Goal: Task Accomplishment & Management: Complete application form

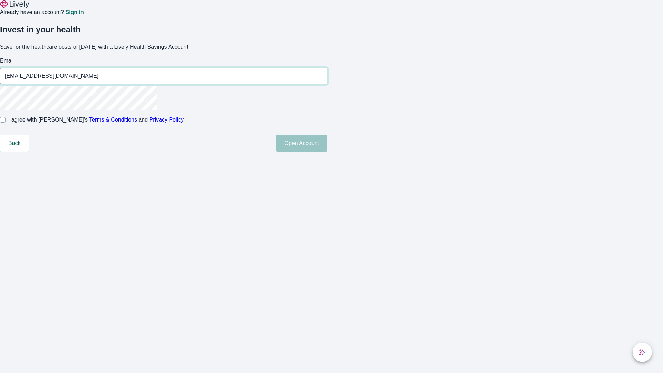
type input "[EMAIL_ADDRESS][DOMAIN_NAME]"
click at [6, 123] on input "I agree with Lively’s Terms & Conditions and Privacy Policy" at bounding box center [3, 120] width 6 height 6
checkbox input "true"
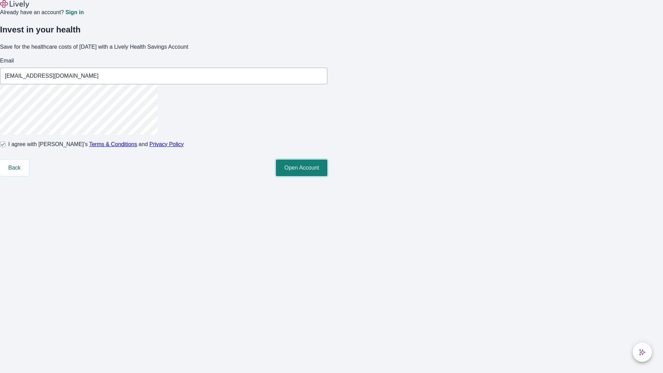
click at [327, 176] on button "Open Account" at bounding box center [301, 167] width 51 height 17
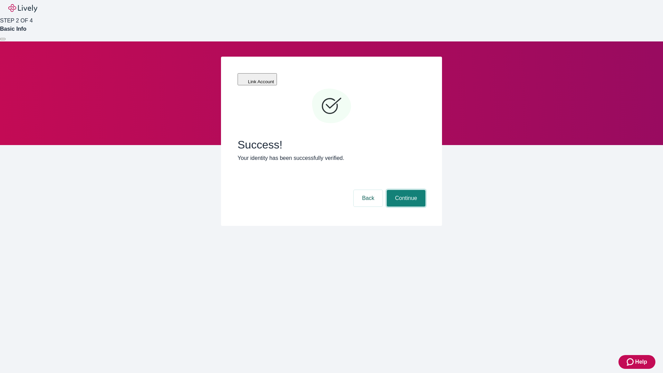
click at [405, 190] on button "Continue" at bounding box center [406, 198] width 39 height 17
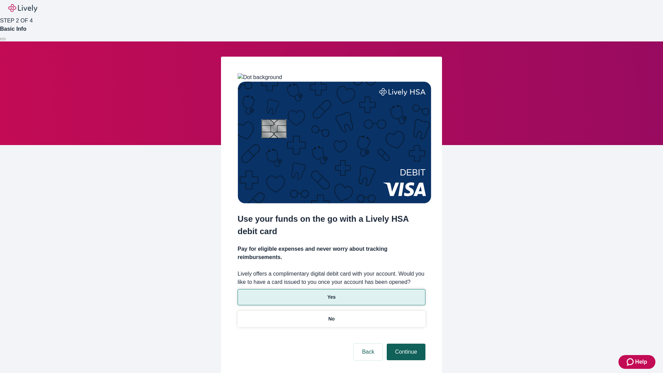
click at [331, 315] on p "No" at bounding box center [331, 318] width 7 height 7
click at [405, 343] on button "Continue" at bounding box center [406, 351] width 39 height 17
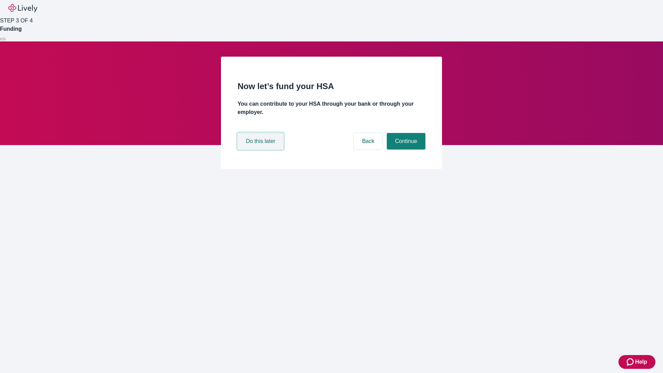
click at [261, 149] on button "Do this later" at bounding box center [260, 141] width 46 height 17
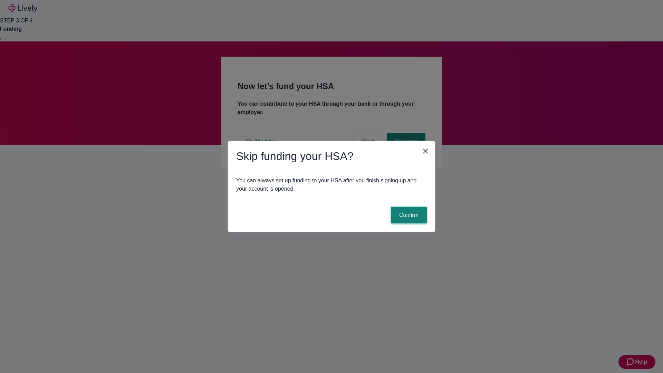
click at [408, 215] on button "Confirm" at bounding box center [409, 215] width 36 height 17
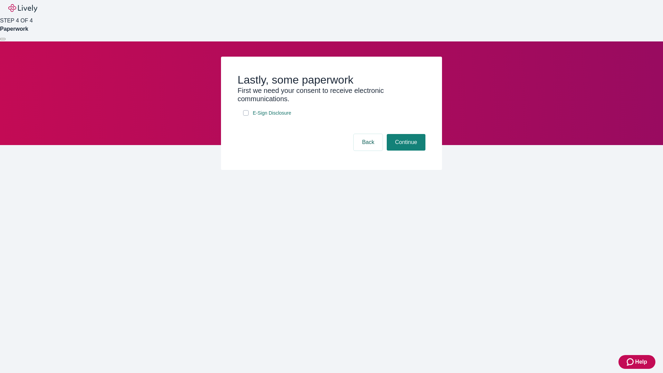
click at [246, 116] on input "E-Sign Disclosure" at bounding box center [246, 113] width 6 height 6
checkbox input "true"
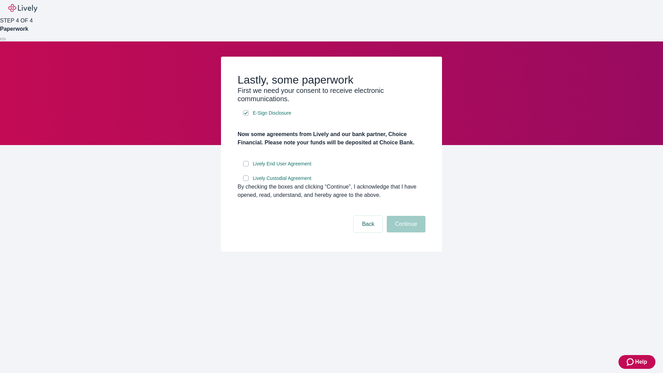
click at [246, 166] on input "Lively End User Agreement" at bounding box center [246, 164] width 6 height 6
checkbox input "true"
click at [246, 181] on input "Lively Custodial Agreement" at bounding box center [246, 178] width 6 height 6
checkbox input "true"
click at [405, 232] on button "Continue" at bounding box center [406, 224] width 39 height 17
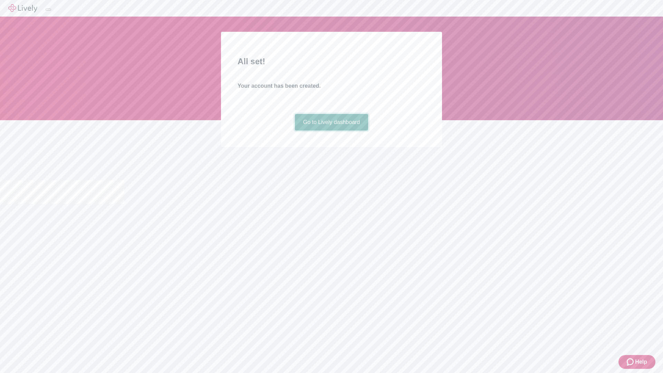
click at [331, 130] on link "Go to Lively dashboard" at bounding box center [332, 122] width 74 height 17
